Goal: Task Accomplishment & Management: Manage account settings

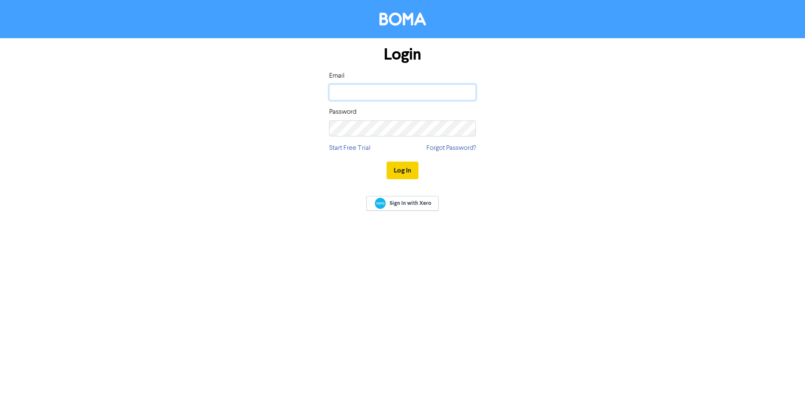
type input "[PERSON_NAME][EMAIL_ADDRESS][DOMAIN_NAME]"
click at [403, 174] on button "Log In" at bounding box center [403, 170] width 32 height 18
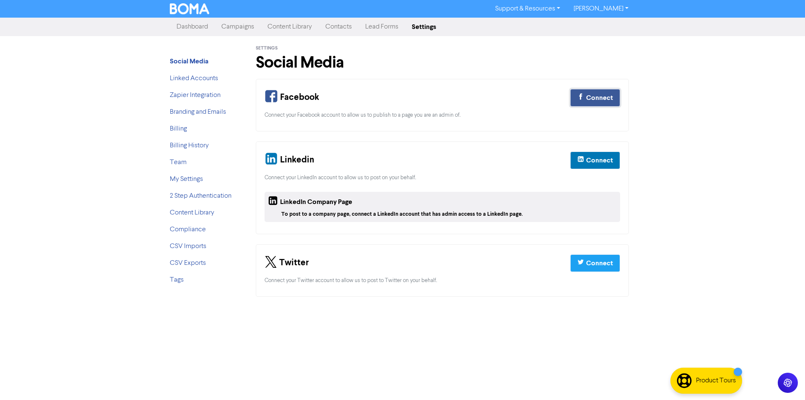
click at [605, 100] on div "Connect" at bounding box center [599, 98] width 27 height 10
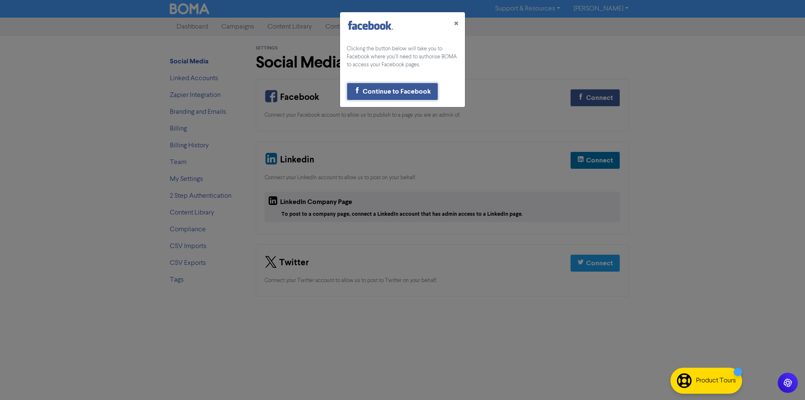
click at [395, 90] on div "Continue to Facebook" at bounding box center [397, 91] width 68 height 10
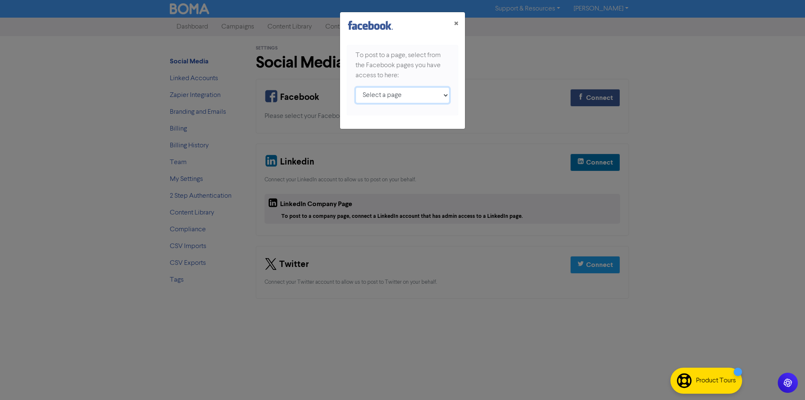
click at [404, 97] on select "Select a page Social Currency ;" at bounding box center [403, 95] width 94 height 16
select select "908854479272491"
click at [356, 87] on select "Select a page Social Currency ;" at bounding box center [403, 95] width 94 height 16
